Goal: Task Accomplishment & Management: Use online tool/utility

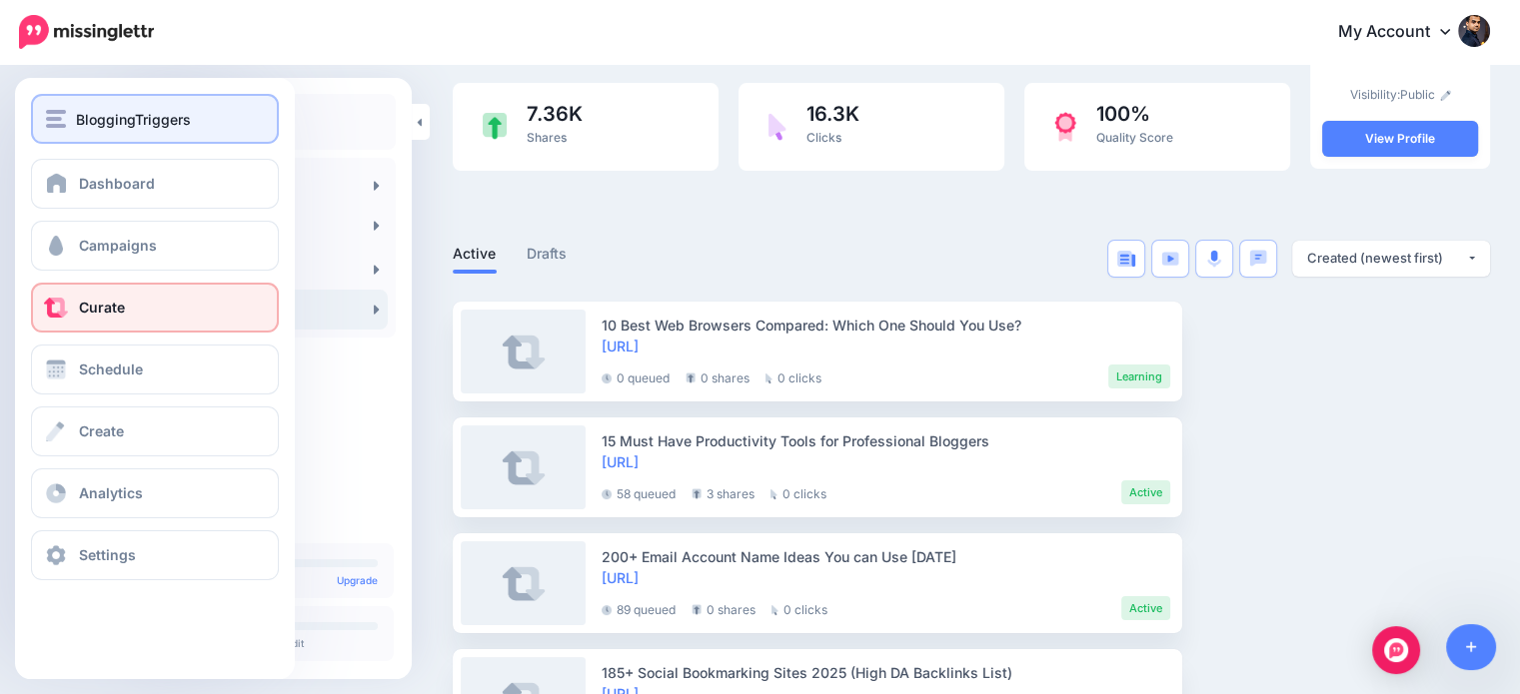
click at [63, 116] on img "button" at bounding box center [56, 119] width 20 height 18
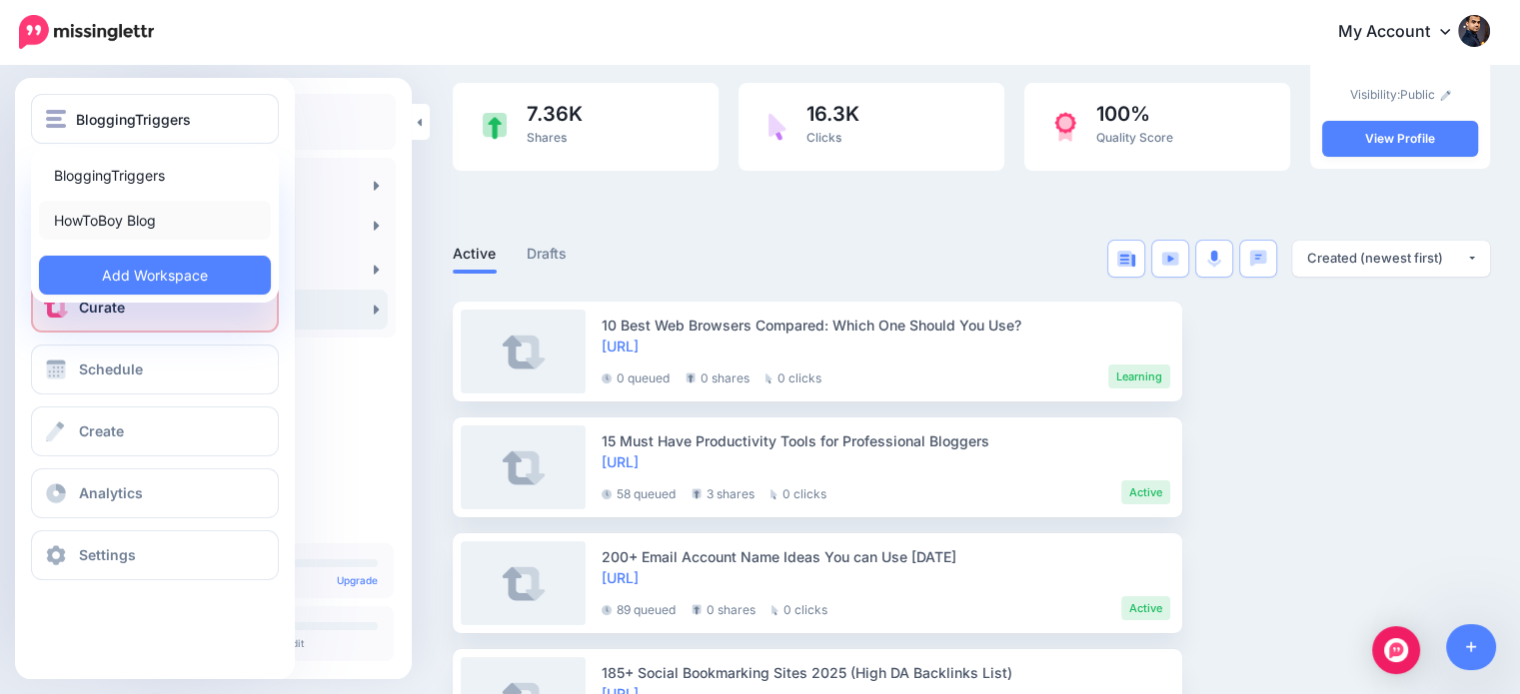
click at [119, 219] on link "HowToBoy Blog" at bounding box center [155, 220] width 232 height 39
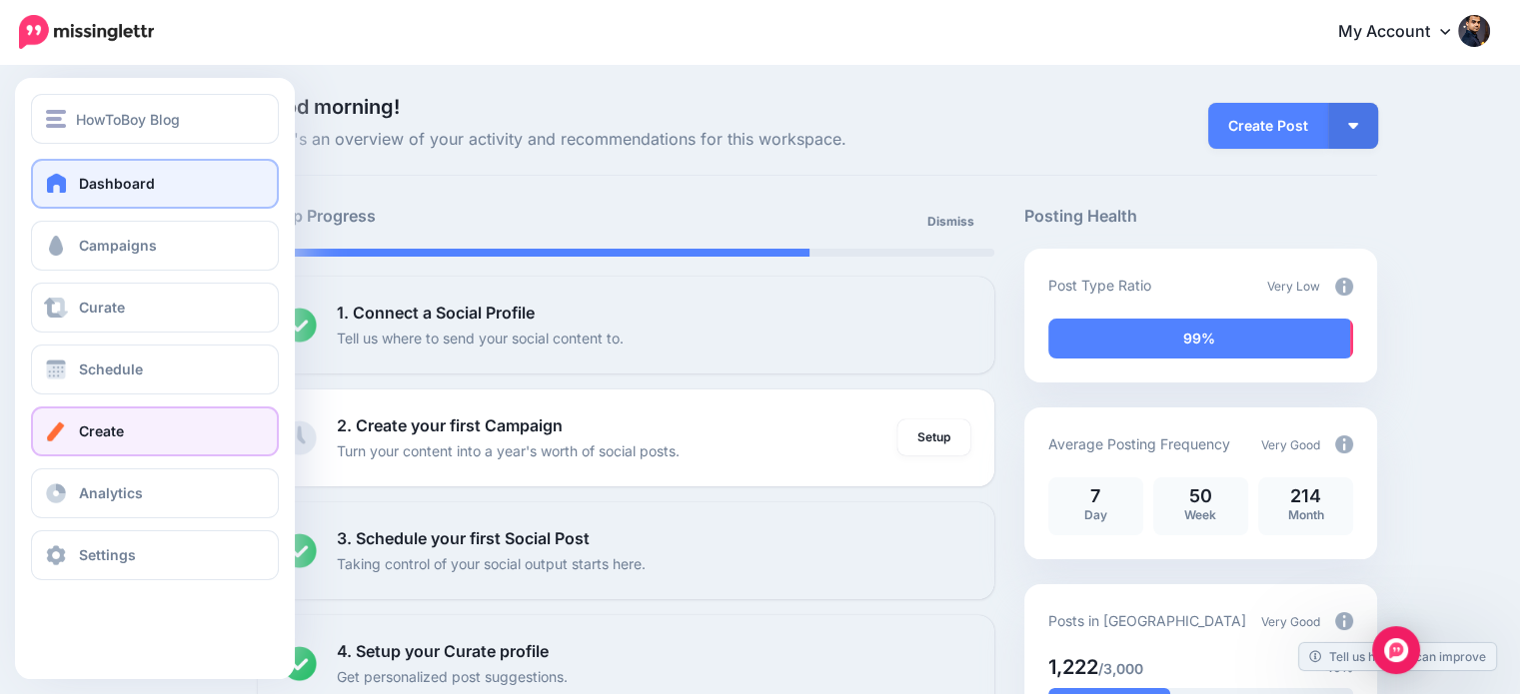
click at [111, 439] on span "Create" at bounding box center [101, 431] width 45 height 17
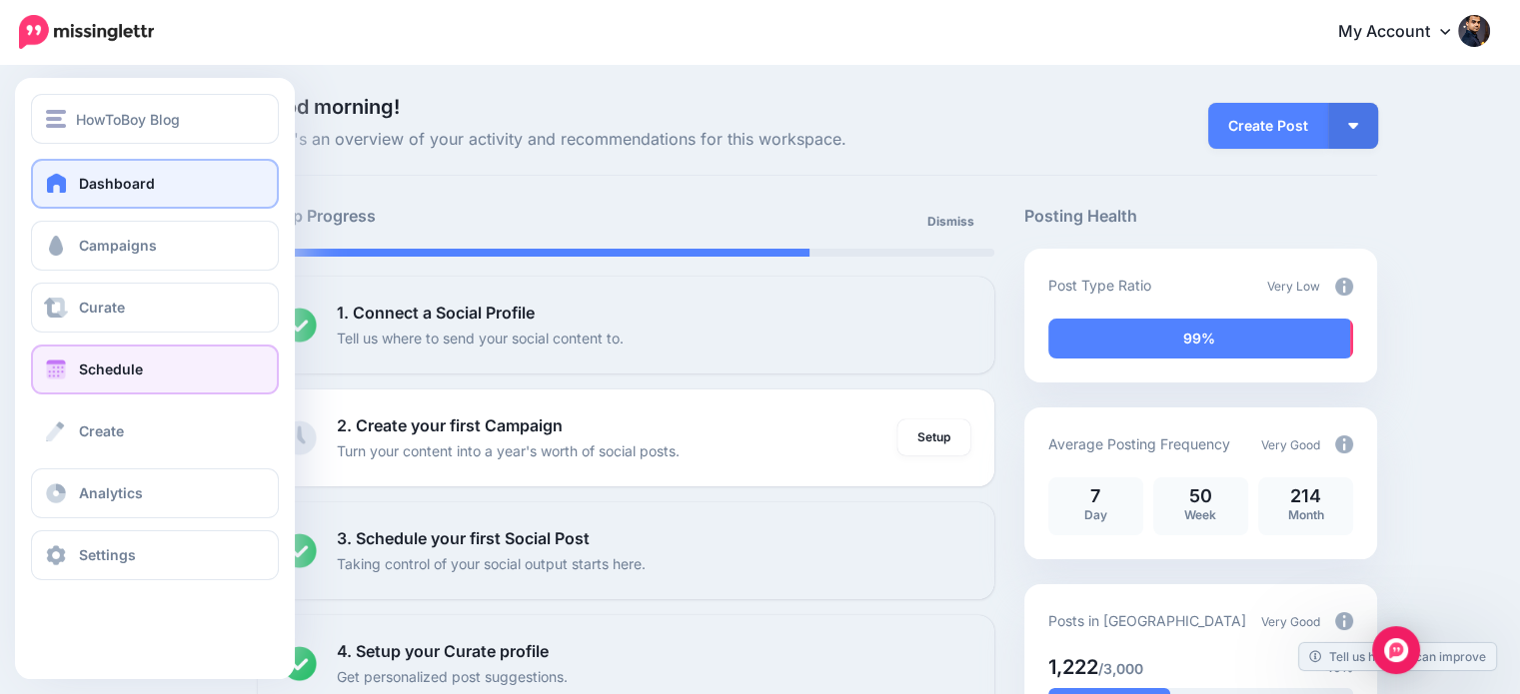
drag, startPoint x: 111, startPoint y: 439, endPoint x: 153, endPoint y: 371, distance: 79.9
click at [164, 392] on div "Dashboard Campaigns Curate Schedule Create Analytics Settings Facebook Communit…" at bounding box center [155, 370] width 280 height 422
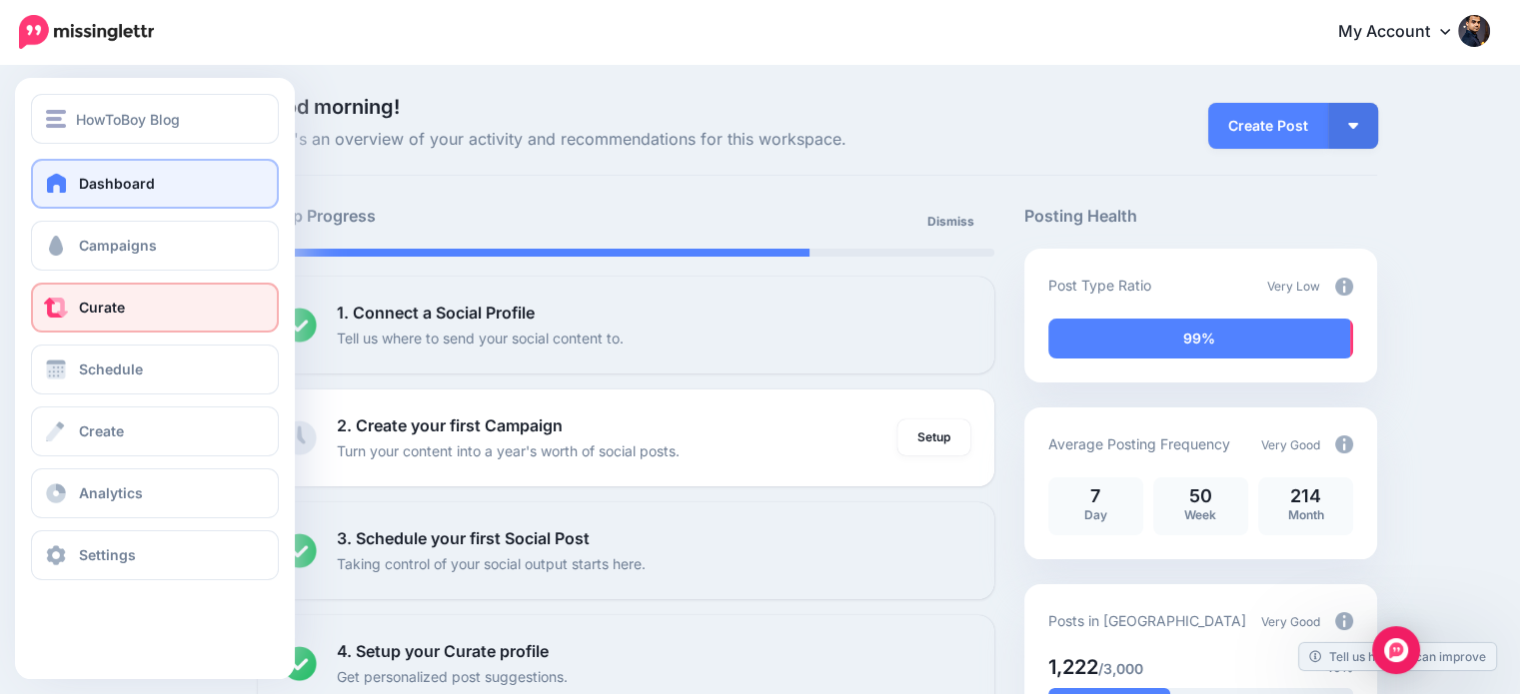
click at [121, 318] on link "Curate" at bounding box center [155, 308] width 248 height 50
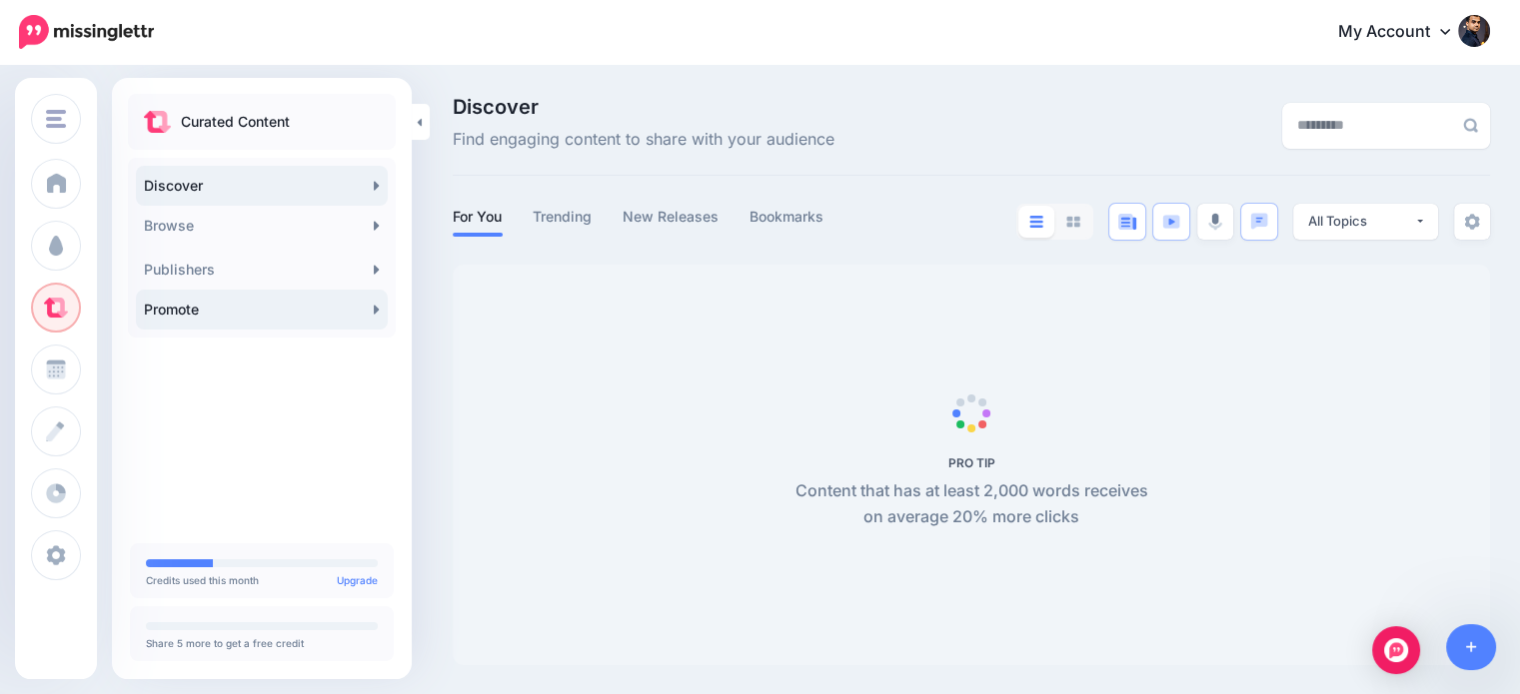
click at [295, 303] on link "Promote" at bounding box center [262, 310] width 252 height 40
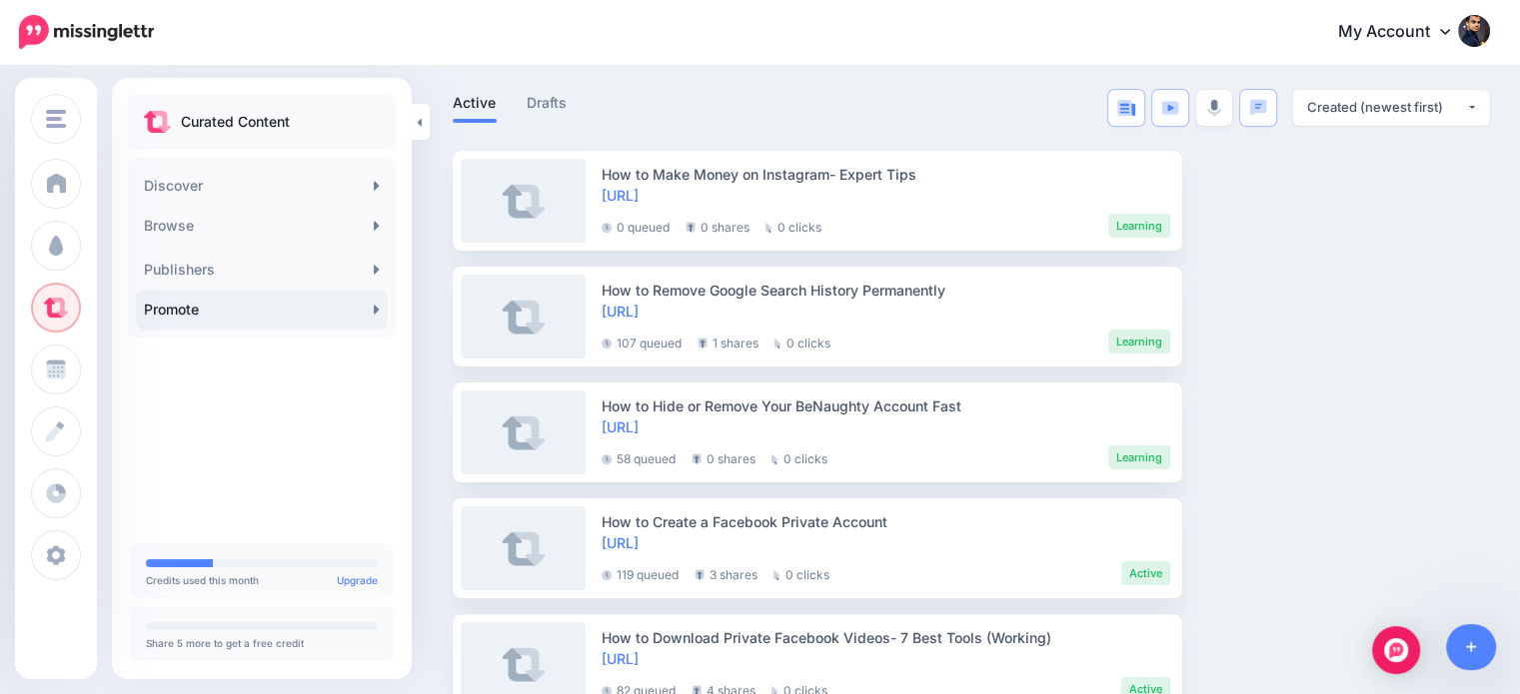
scroll to position [375, 0]
